Goal: Task Accomplishment & Management: Complete application form

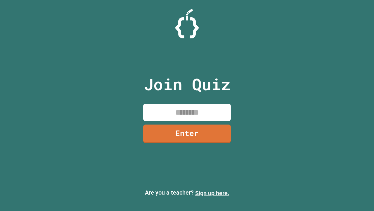
click at [212, 193] on link "Sign up here." at bounding box center [212, 192] width 34 height 7
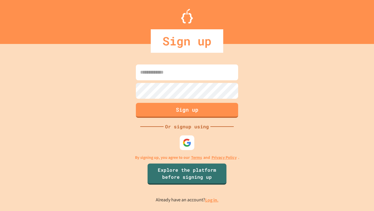
click at [212, 199] on link "Log in." at bounding box center [211, 200] width 13 height 6
